Goal: Task Accomplishment & Management: Use online tool/utility

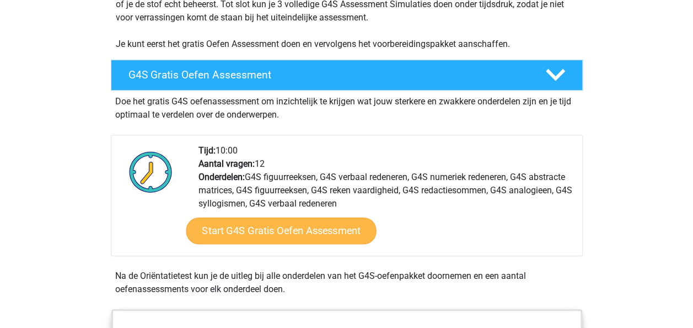
scroll to position [276, 0]
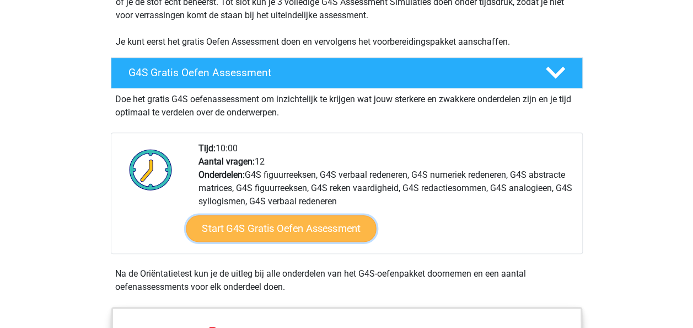
click at [315, 215] on link "Start G4S Gratis Oefen Assessment" at bounding box center [281, 228] width 190 height 26
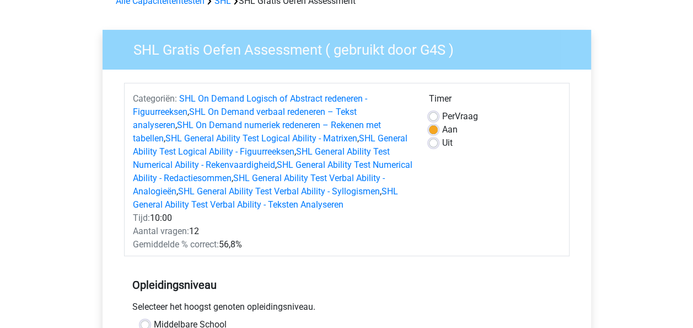
scroll to position [110, 0]
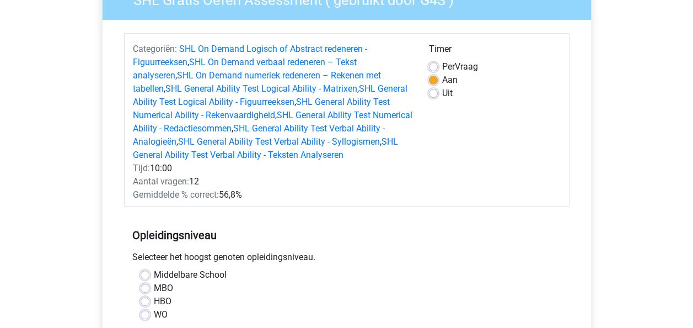
click at [456, 65] on label "Per Vraag" at bounding box center [460, 66] width 36 height 13
click at [438, 65] on input "Per Vraag" at bounding box center [433, 65] width 9 height 11
radio input "true"
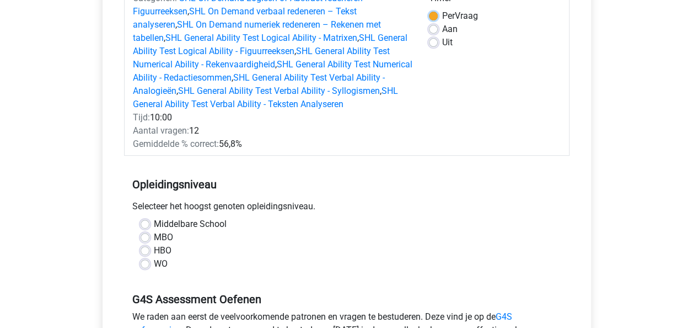
scroll to position [276, 0]
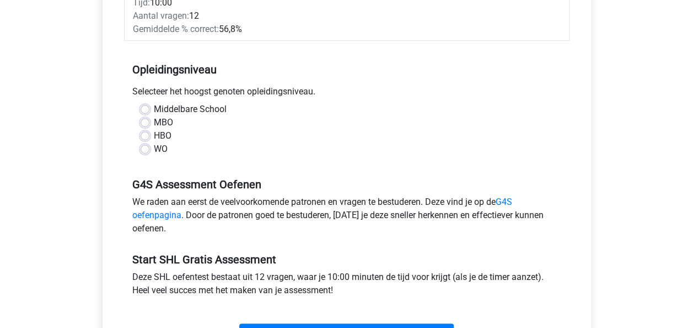
click at [186, 108] on label "Middelbare School" at bounding box center [190, 109] width 73 height 13
click at [149, 108] on input "Middelbare School" at bounding box center [145, 108] width 9 height 11
radio input "true"
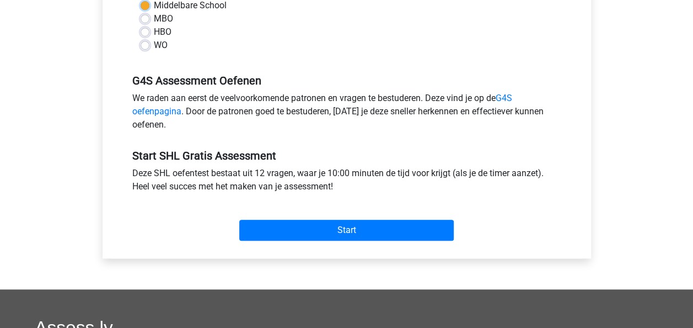
scroll to position [386, 0]
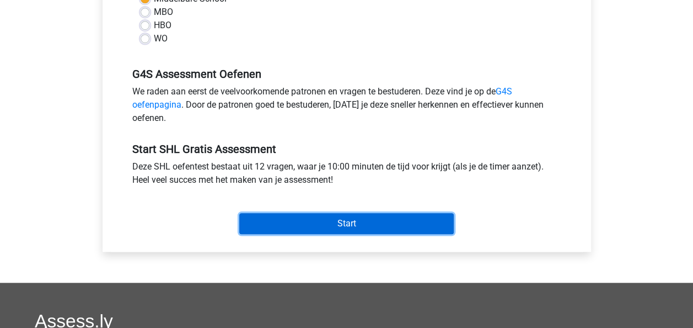
click at [340, 222] on input "Start" at bounding box center [346, 223] width 215 height 21
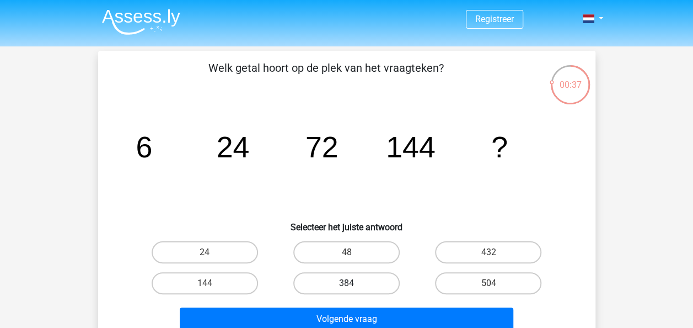
click at [359, 280] on label "384" at bounding box center [346, 283] width 106 height 22
click at [354, 283] on input "384" at bounding box center [349, 286] width 7 height 7
radio input "true"
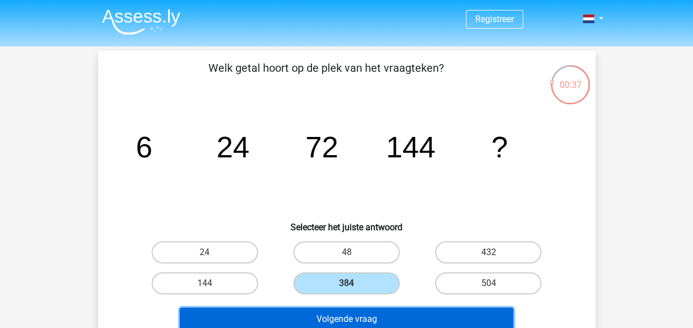
click at [390, 322] on button "Volgende vraag" at bounding box center [347, 318] width 334 height 23
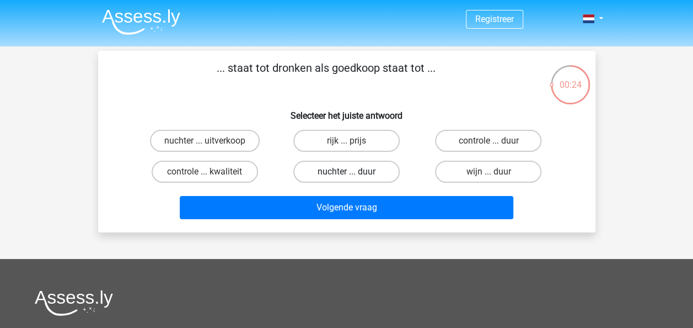
click at [364, 174] on label "nuchter ... duur" at bounding box center [346, 171] width 106 height 22
click at [354, 174] on input "nuchter ... duur" at bounding box center [349, 175] width 7 height 7
radio input "true"
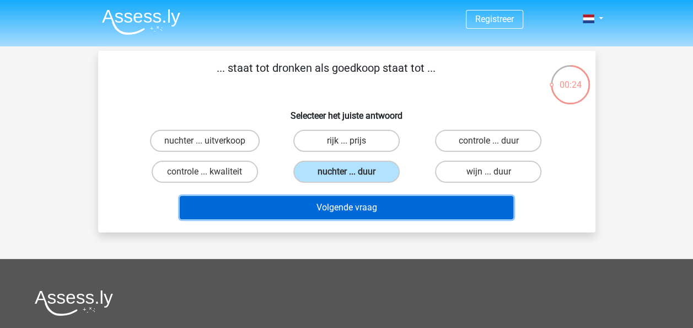
click at [368, 200] on button "Volgende vraag" at bounding box center [347, 207] width 334 height 23
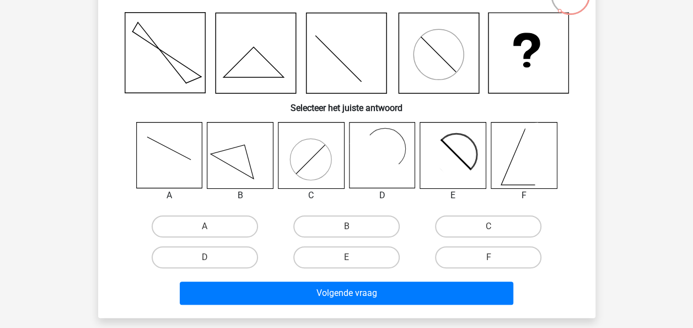
scroll to position [106, 0]
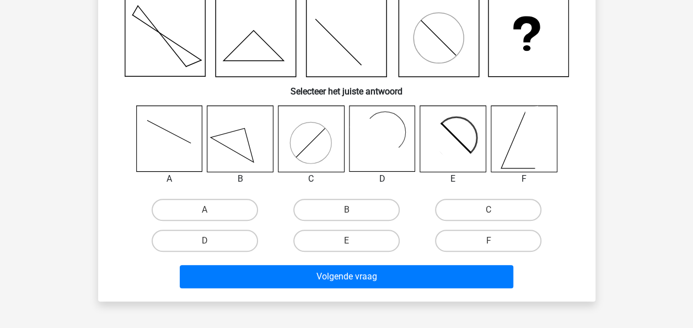
click at [451, 156] on icon at bounding box center [447, 144] width 53 height 53
click at [229, 233] on label "D" at bounding box center [205, 240] width 106 height 22
click at [212, 240] on input "D" at bounding box center [208, 243] width 7 height 7
radio input "true"
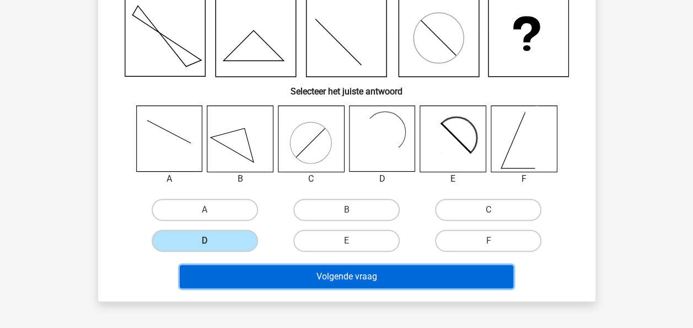
click at [351, 272] on button "Volgende vraag" at bounding box center [347, 276] width 334 height 23
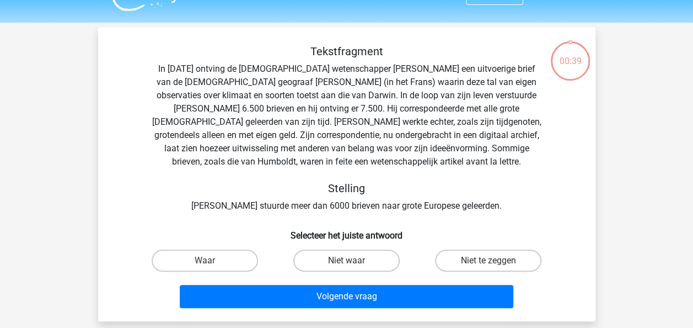
scroll to position [0, 0]
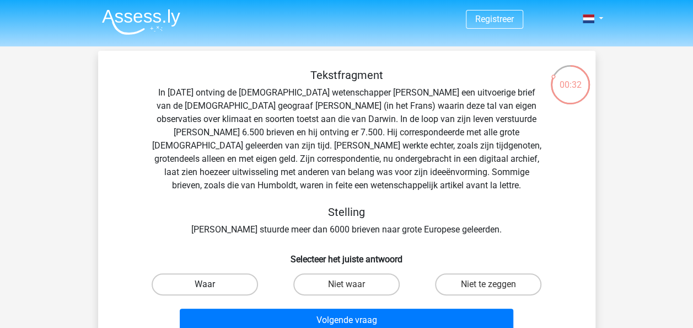
click at [217, 284] on label "Waar" at bounding box center [205, 284] width 106 height 22
click at [212, 284] on input "Waar" at bounding box center [208, 287] width 7 height 7
radio input "true"
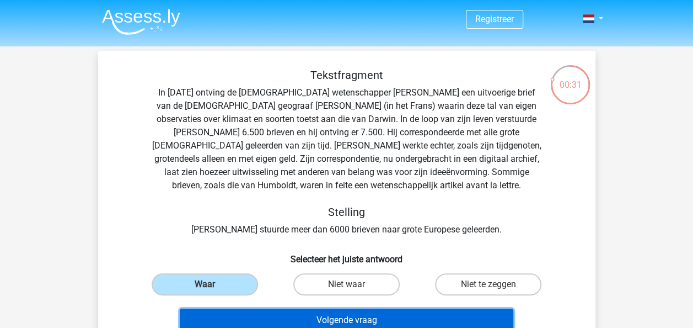
click at [376, 322] on button "Volgende vraag" at bounding box center [347, 319] width 334 height 23
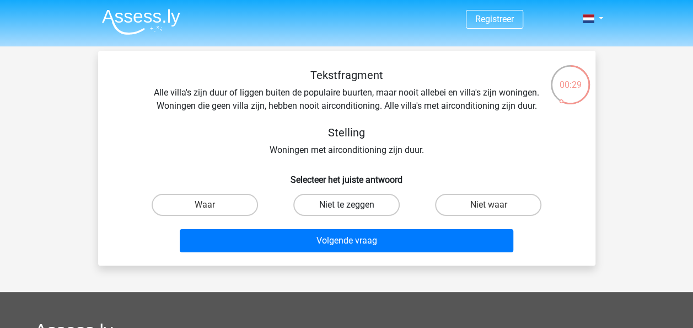
click at [369, 205] on label "Niet te zeggen" at bounding box center [346, 205] width 106 height 22
click at [354, 205] on input "Niet te zeggen" at bounding box center [349, 208] width 7 height 7
radio input "true"
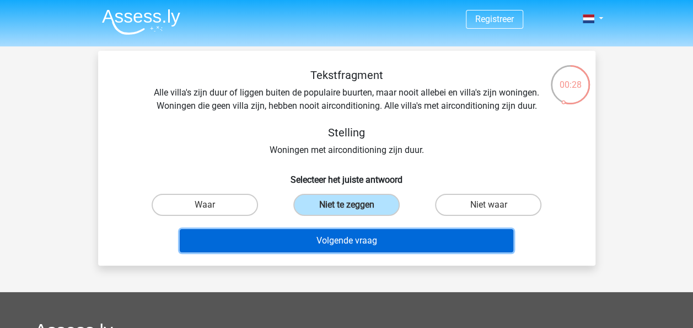
click at [366, 238] on button "Volgende vraag" at bounding box center [347, 240] width 334 height 23
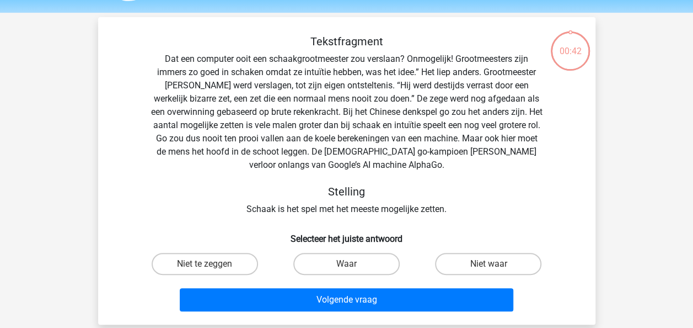
scroll to position [51, 0]
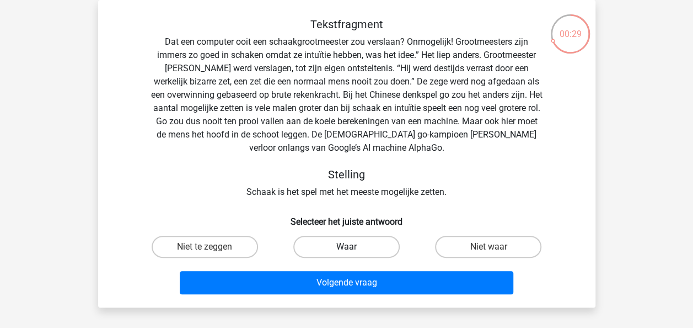
click at [356, 251] on label "Waar" at bounding box center [346, 246] width 106 height 22
click at [354, 251] on input "Waar" at bounding box center [349, 250] width 7 height 7
radio input "true"
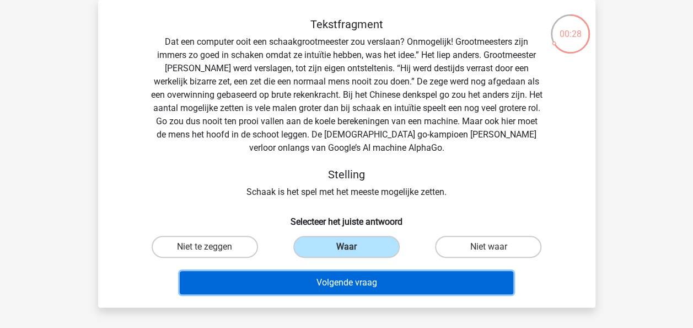
click at [401, 283] on button "Volgende vraag" at bounding box center [347, 282] width 334 height 23
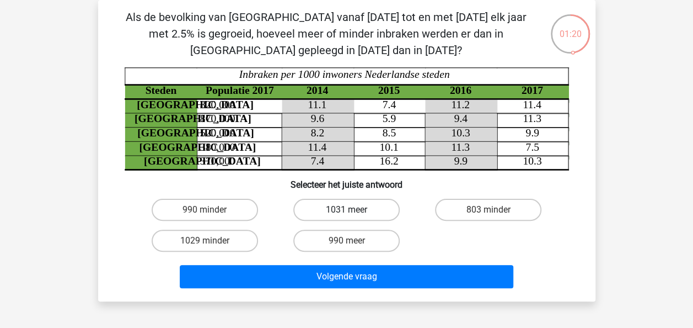
click at [357, 213] on label "1031 meer" at bounding box center [346, 210] width 106 height 22
click at [354, 213] on input "1031 meer" at bounding box center [349, 213] width 7 height 7
radio input "true"
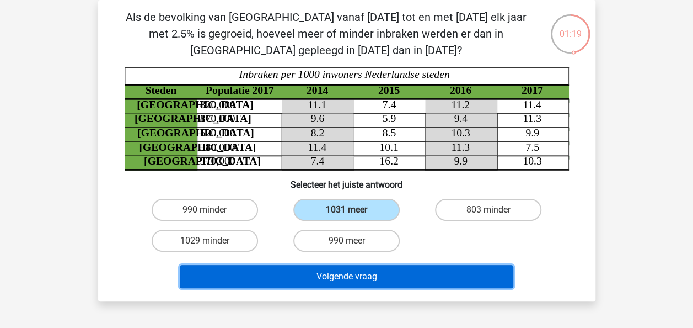
click at [395, 280] on button "Volgende vraag" at bounding box center [347, 276] width 334 height 23
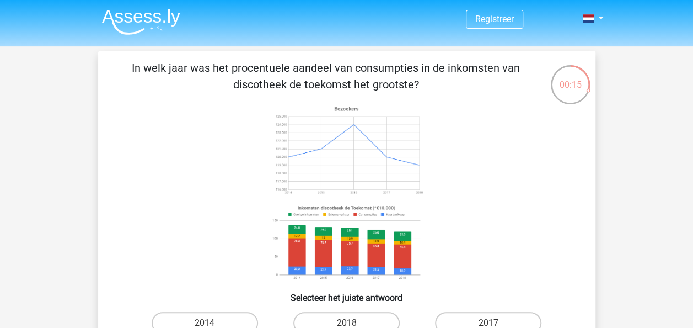
scroll to position [55, 0]
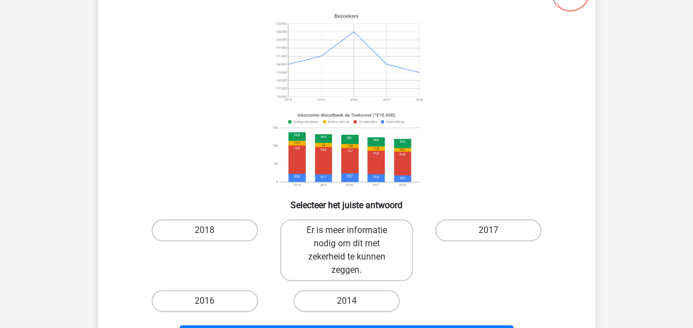
scroll to position [110, 0]
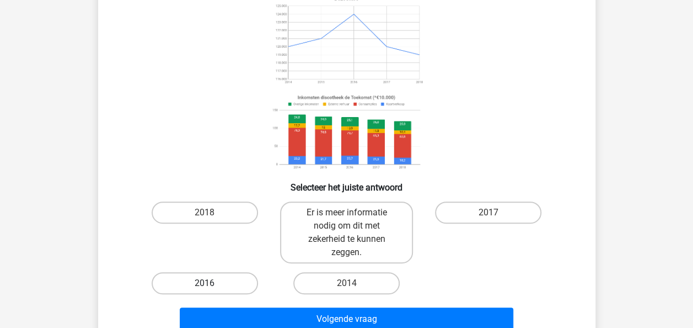
click at [229, 280] on label "2016" at bounding box center [205, 283] width 106 height 22
click at [212, 283] on input "2016" at bounding box center [208, 286] width 7 height 7
radio input "true"
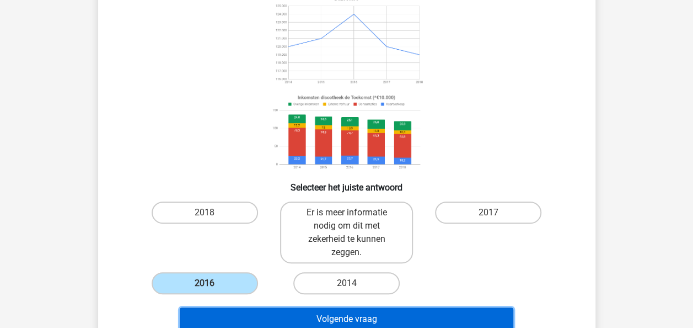
click at [319, 312] on button "Volgende vraag" at bounding box center [347, 318] width 334 height 23
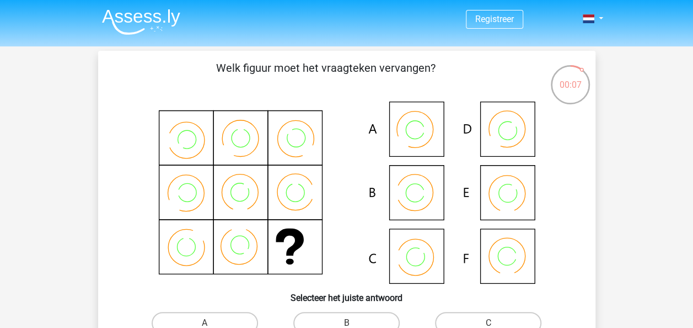
scroll to position [55, 0]
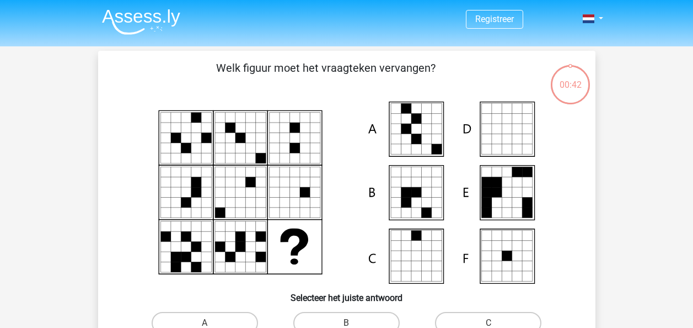
scroll to position [55, 0]
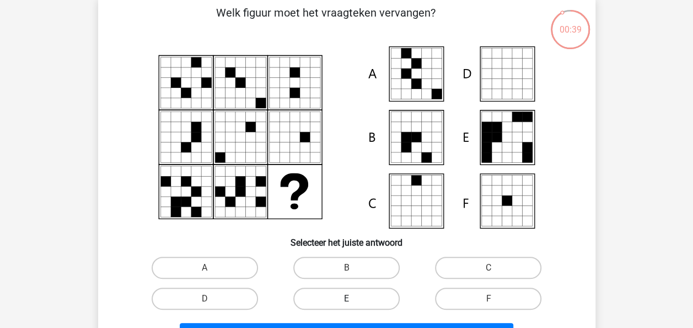
click at [365, 303] on label "E" at bounding box center [346, 298] width 106 height 22
click at [354, 303] on input "E" at bounding box center [349, 301] width 7 height 7
radio input "true"
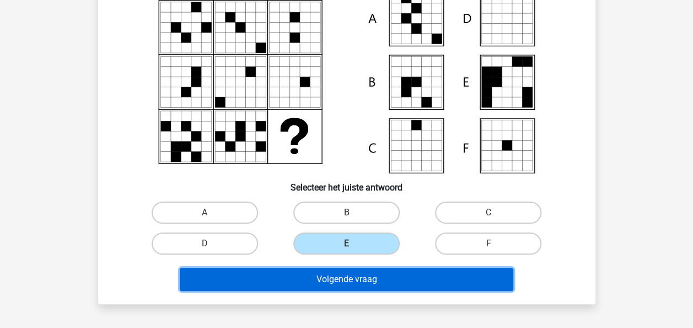
click at [370, 271] on button "Volgende vraag" at bounding box center [347, 278] width 334 height 23
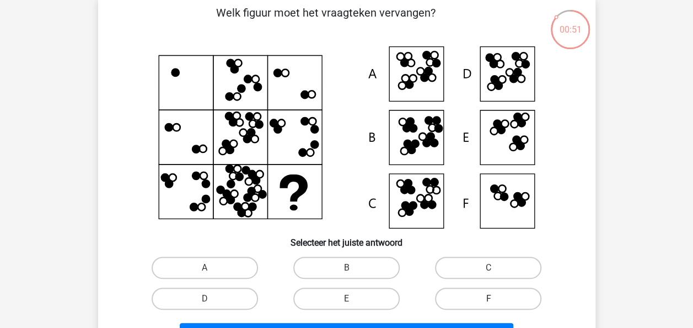
click at [491, 290] on label "F" at bounding box center [488, 298] width 106 height 22
click at [491, 298] on input "F" at bounding box center [492, 301] width 7 height 7
radio input "true"
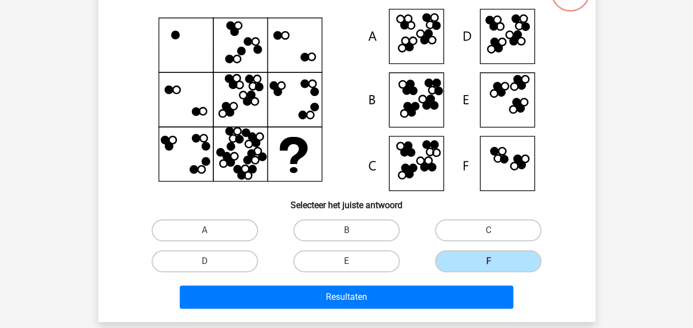
scroll to position [110, 0]
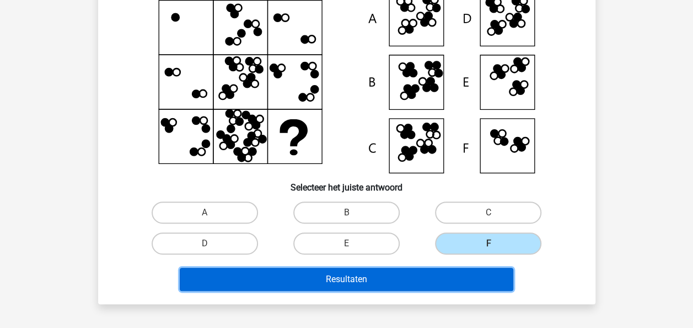
click at [366, 279] on button "Resultaten" at bounding box center [347, 278] width 334 height 23
